Goal: Information Seeking & Learning: Check status

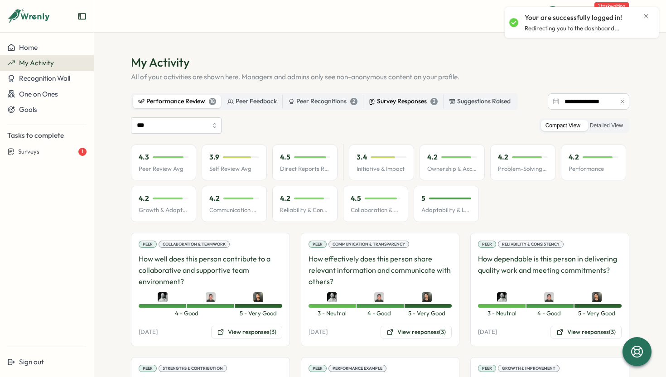
click at [378, 100] on div "Survey Responses 3" at bounding box center [403, 101] width 69 height 10
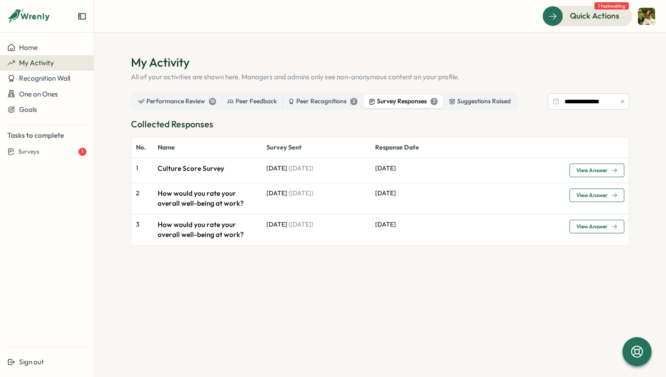
click at [236, 167] on p "Culture Score Survey" at bounding box center [208, 168] width 100 height 10
click at [194, 165] on p "Culture Score Survey" at bounding box center [208, 168] width 100 height 10
click at [391, 172] on p "[DATE]" at bounding box center [467, 168] width 185 height 10
click at [600, 170] on span "View Answer" at bounding box center [591, 170] width 31 height 5
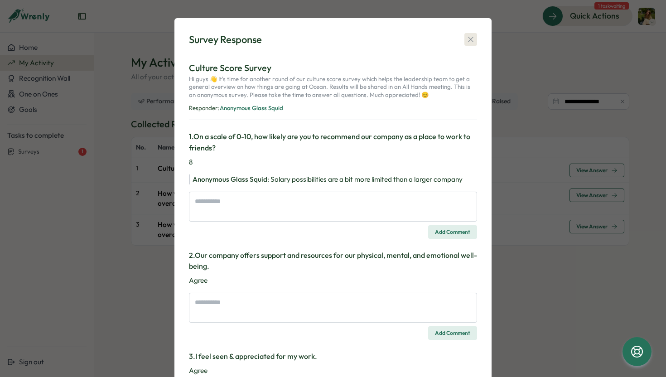
click at [464, 43] on button "button" at bounding box center [470, 39] width 13 height 13
